Goal: Task Accomplishment & Management: Use online tool/utility

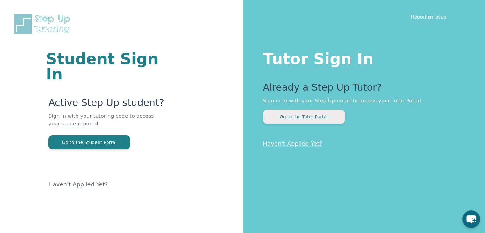
click at [315, 114] on button "Go to the Tutor Portal" at bounding box center [304, 117] width 82 height 14
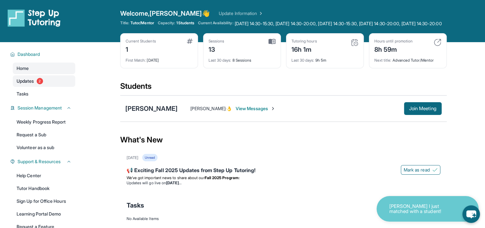
click at [50, 87] on link "Updates 2" at bounding box center [44, 80] width 63 height 11
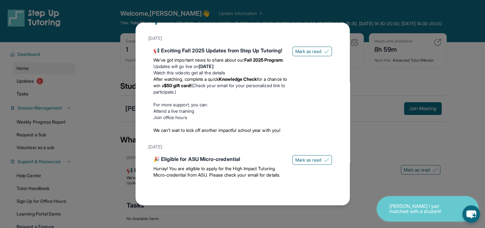
scroll to position [45, 0]
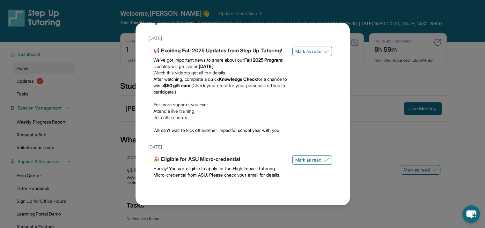
click at [359, 78] on div "Updates [DATE] 📢 Exciting Fall 2025 Updates from Step Up Tutoring! We’ve got im…" at bounding box center [242, 114] width 485 height 228
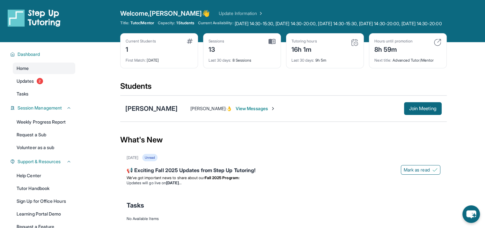
drag, startPoint x: 473, startPoint y: 76, endPoint x: 469, endPoint y: 70, distance: 6.0
click at [473, 76] on main "Current Students 1 First Match : [DATE] Sessions 13 Last 30 days : 8 Sessions T…" at bounding box center [283, 145] width 403 height 207
click at [422, 110] on span "Join Meeting" at bounding box center [422, 109] width 27 height 4
click at [409, 110] on span "Join Meeting" at bounding box center [422, 109] width 27 height 4
click at [411, 110] on span "Join Meeting" at bounding box center [422, 109] width 27 height 4
